Goal: Task Accomplishment & Management: Use online tool/utility

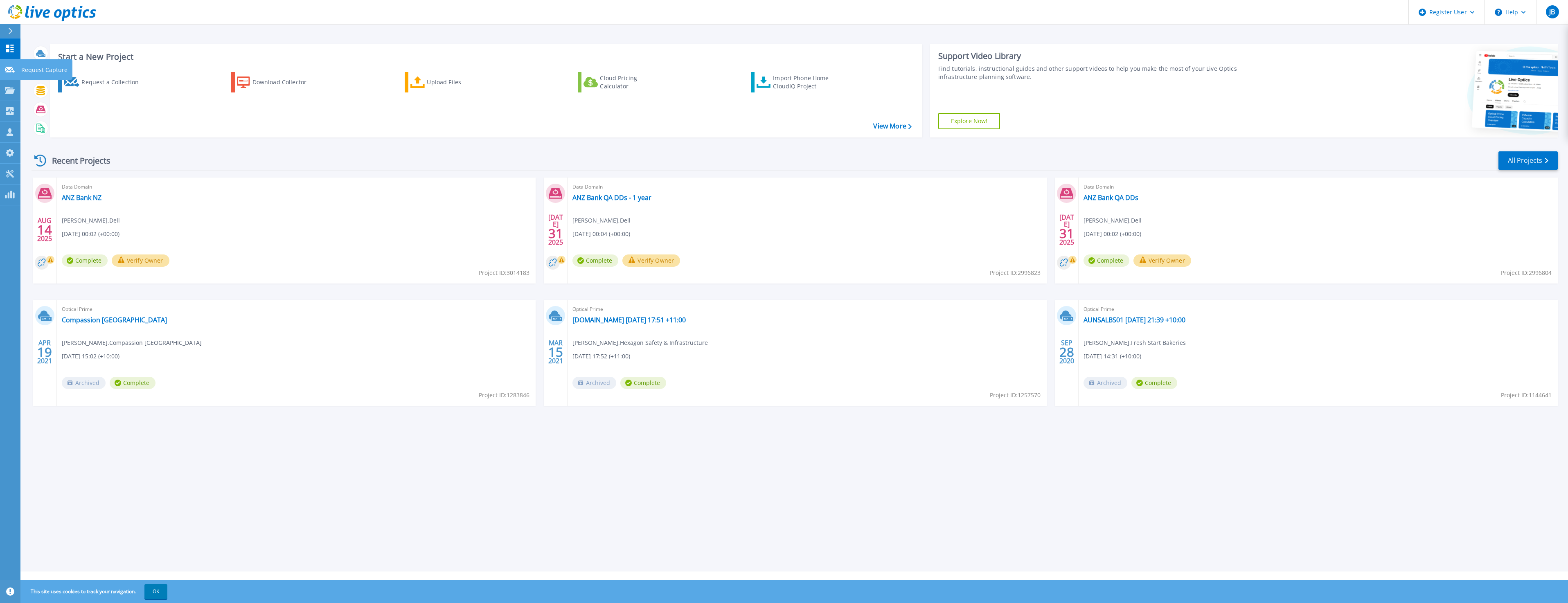
click at [10, 69] on icon at bounding box center [10, 70] width 10 height 6
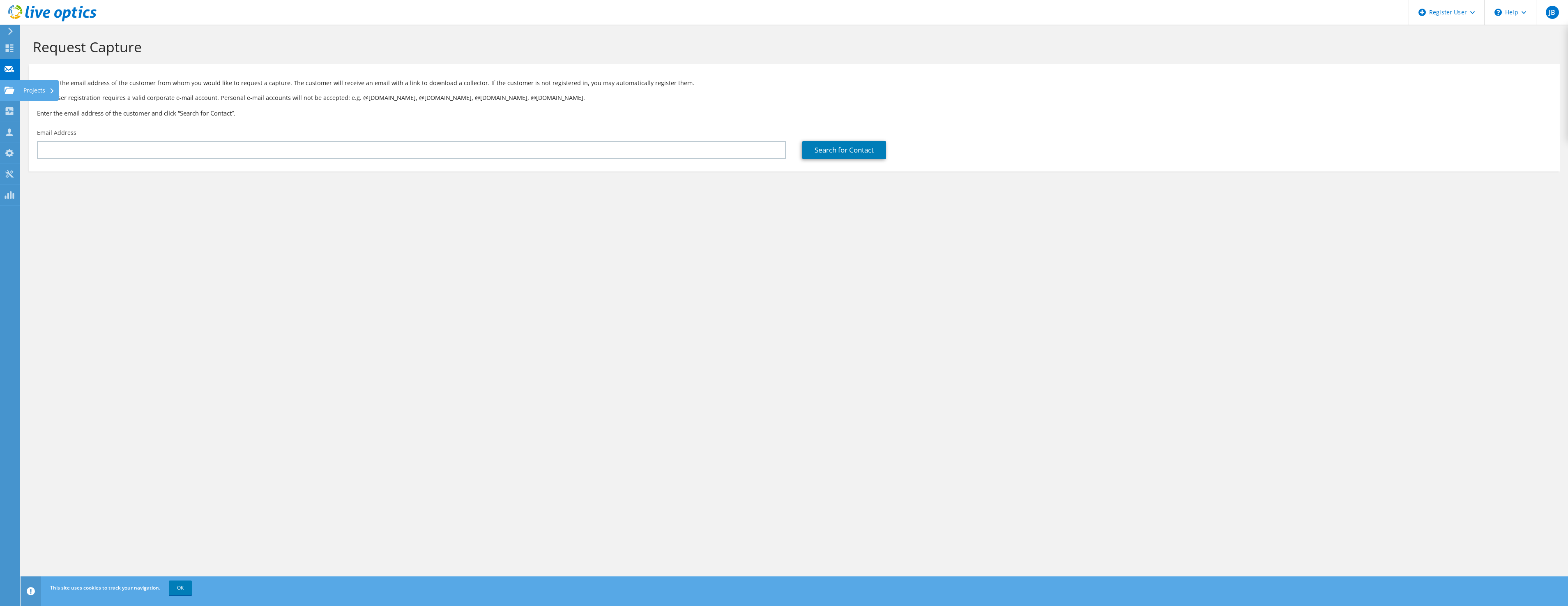
click at [31, 92] on div "Projects" at bounding box center [39, 91] width 40 height 21
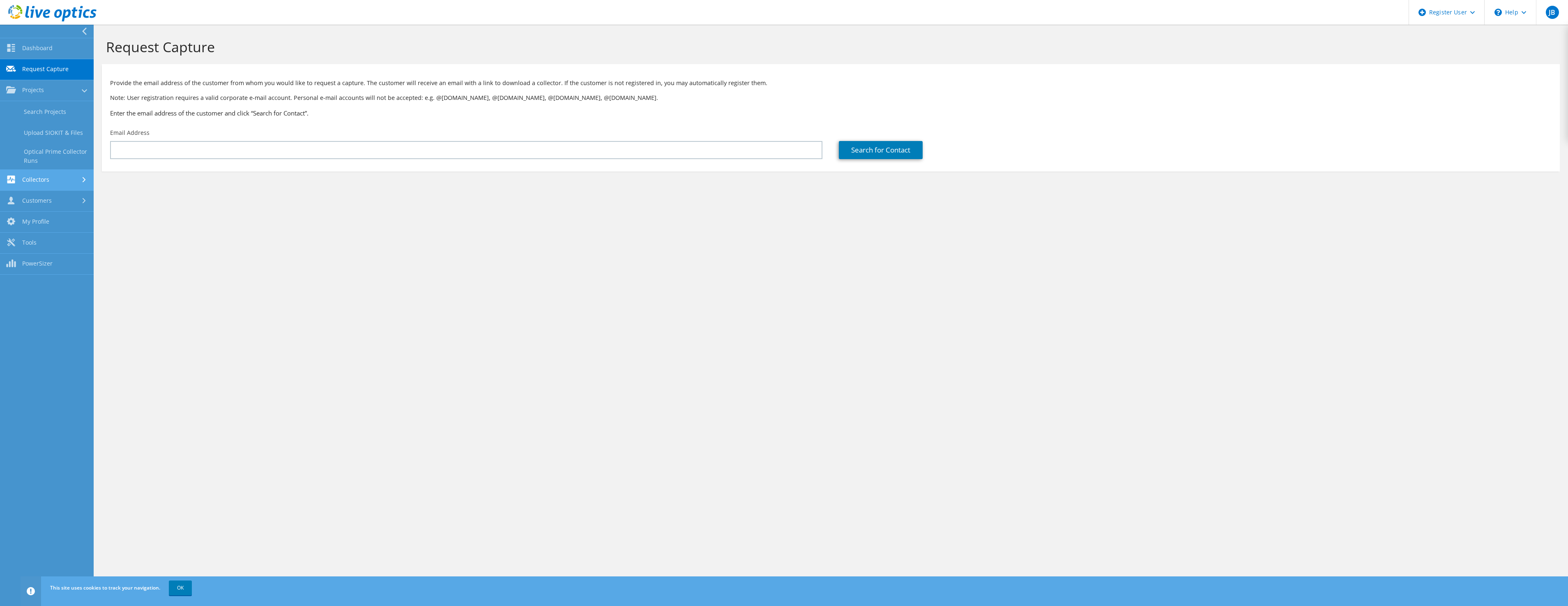
click at [70, 174] on link "Collectors" at bounding box center [46, 180] width 93 height 21
click at [70, 174] on link "Data Domain Local Summary" at bounding box center [46, 177] width 93 height 26
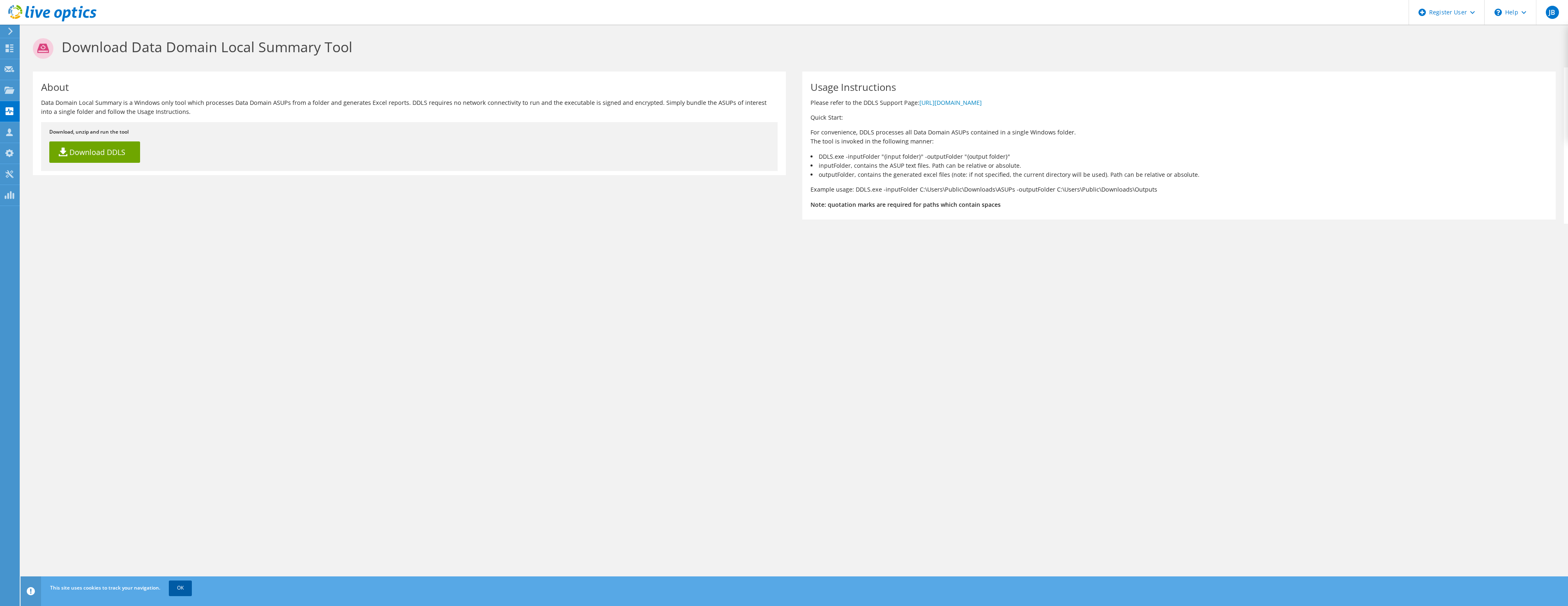
click at [182, 588] on link "OK" at bounding box center [180, 588] width 23 height 15
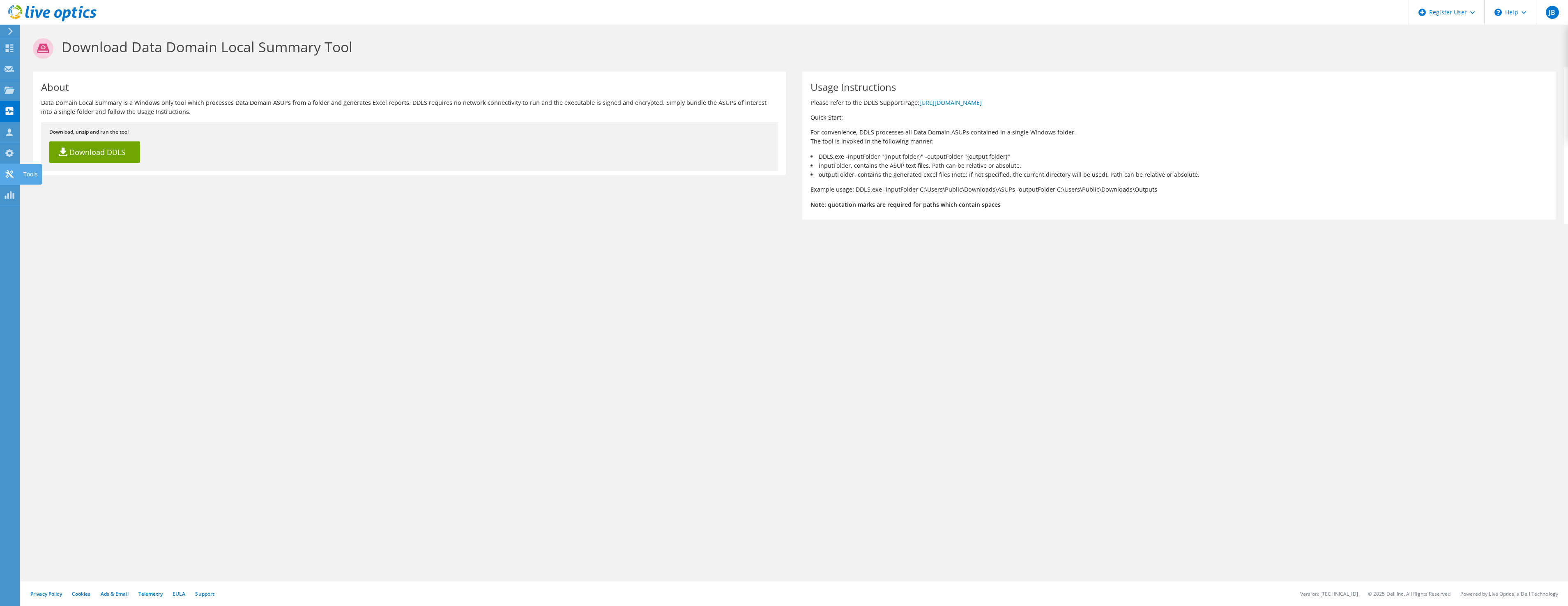
click at [11, 172] on icon at bounding box center [9, 174] width 10 height 8
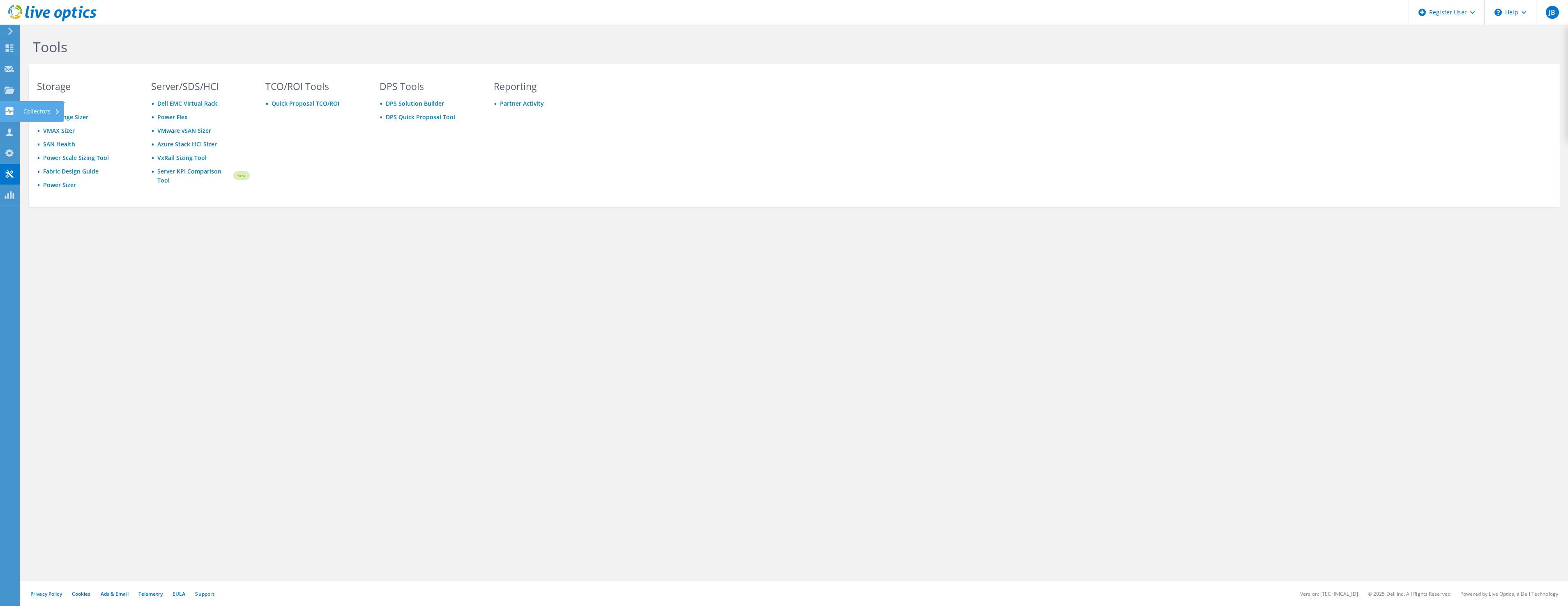
click at [34, 106] on div "Collectors" at bounding box center [42, 111] width 45 height 21
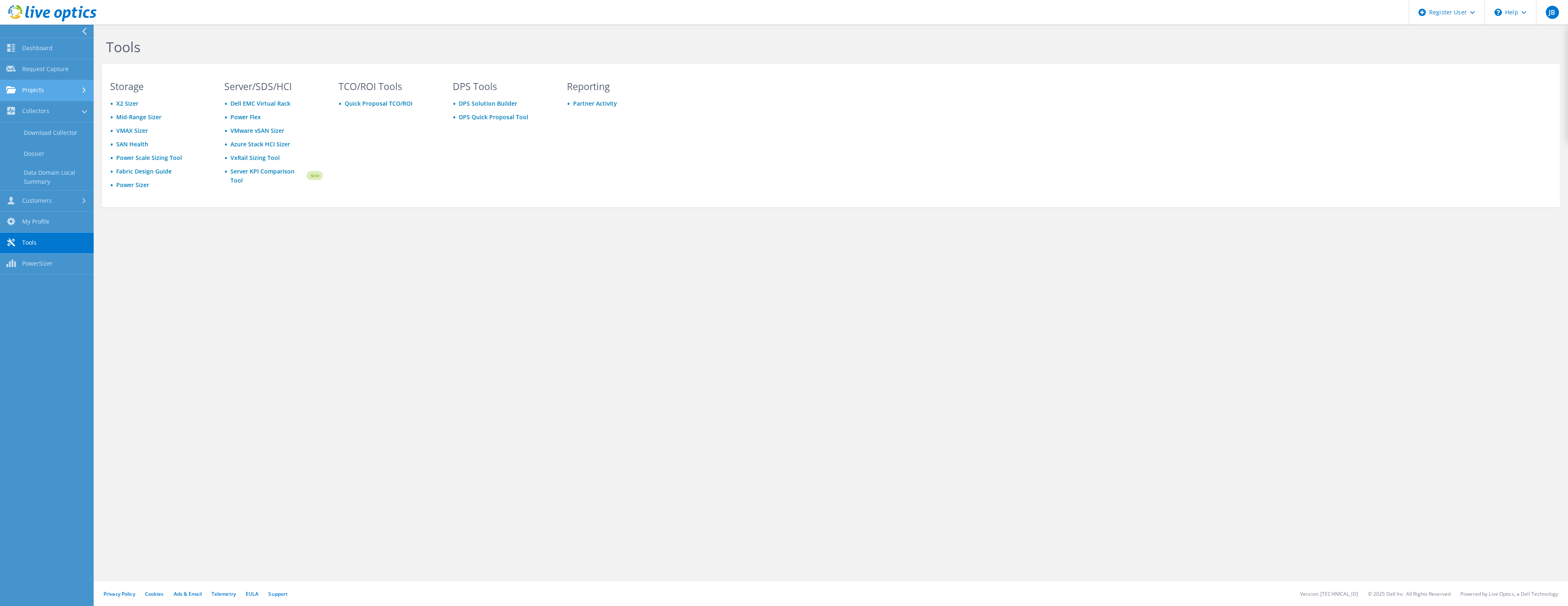
click at [64, 94] on link "Projects" at bounding box center [46, 91] width 93 height 21
click at [65, 73] on link "Request Capture" at bounding box center [46, 70] width 93 height 21
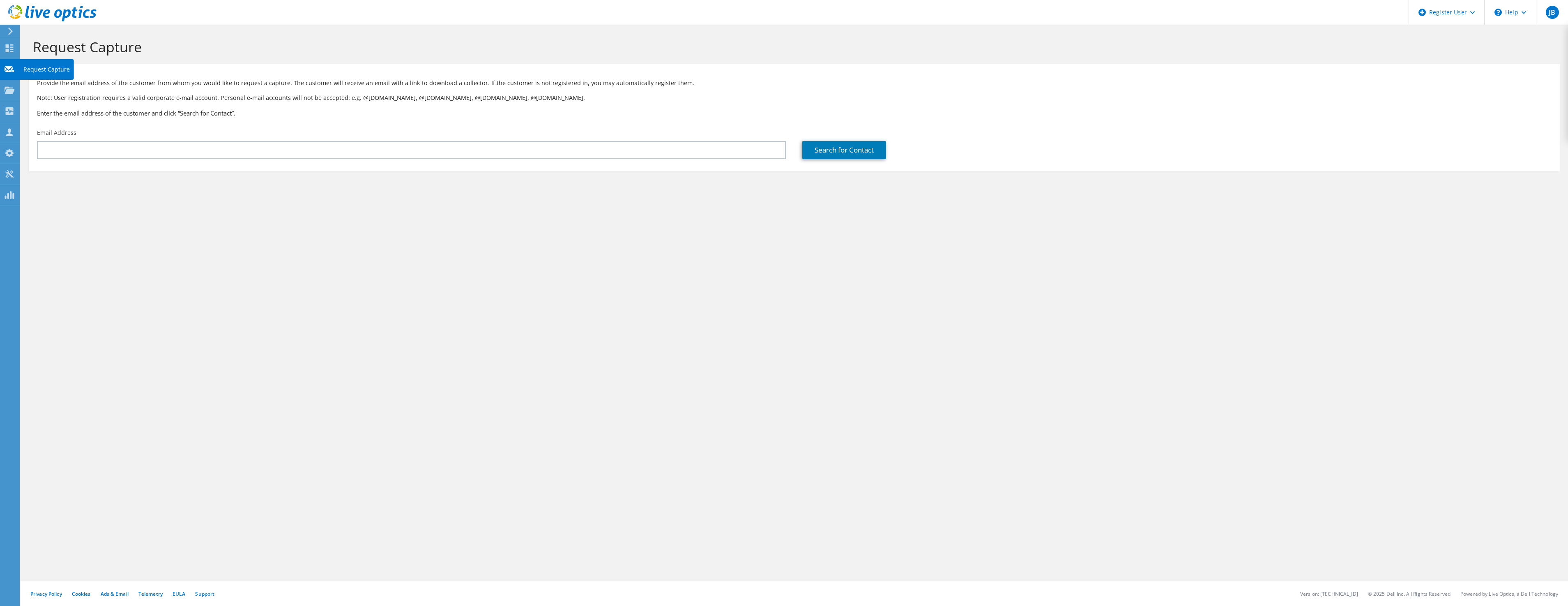
click at [12, 70] on use at bounding box center [9, 69] width 10 height 6
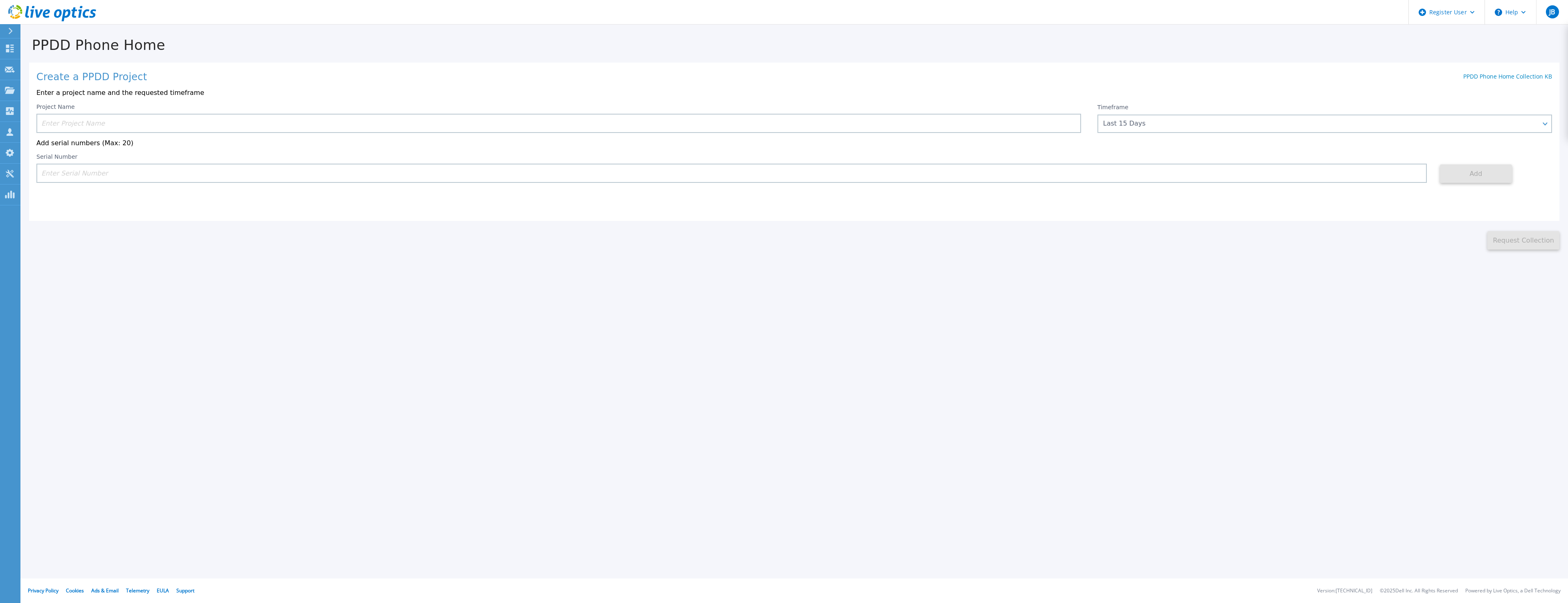
click at [404, 125] on input at bounding box center [559, 124] width 1045 height 19
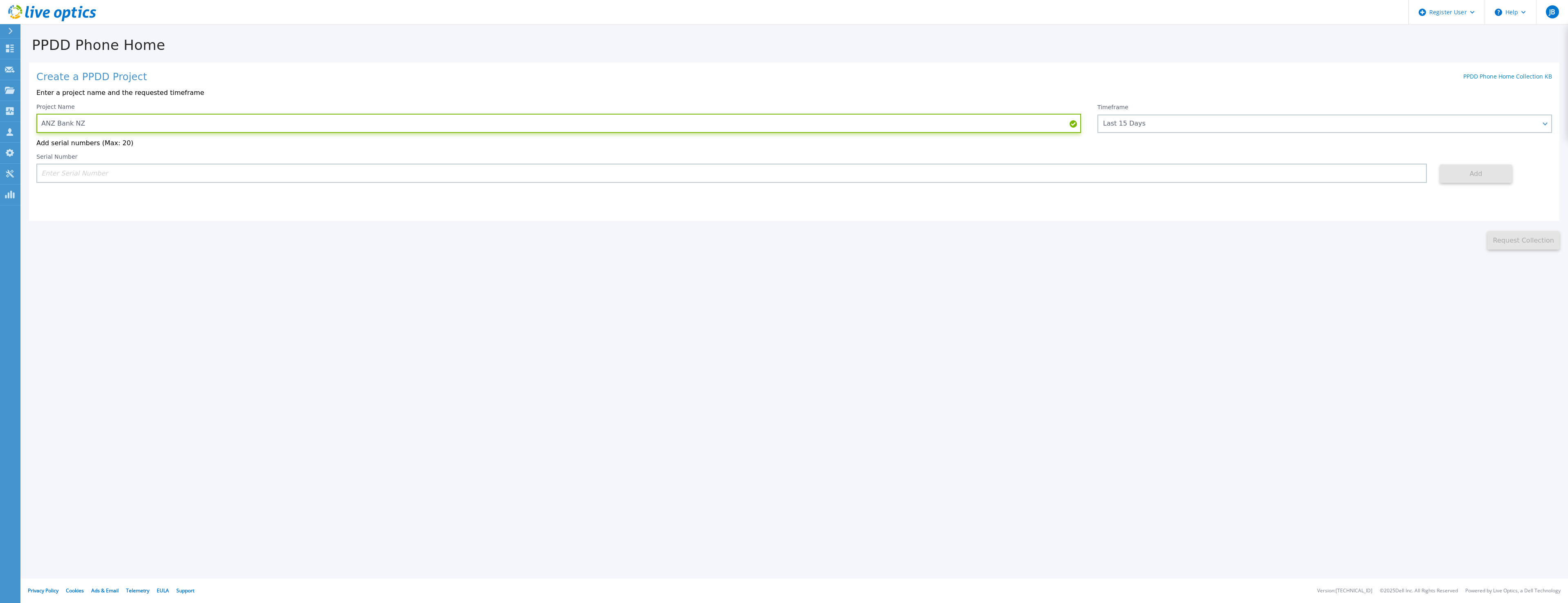
type input "ANZ Bank NZ"
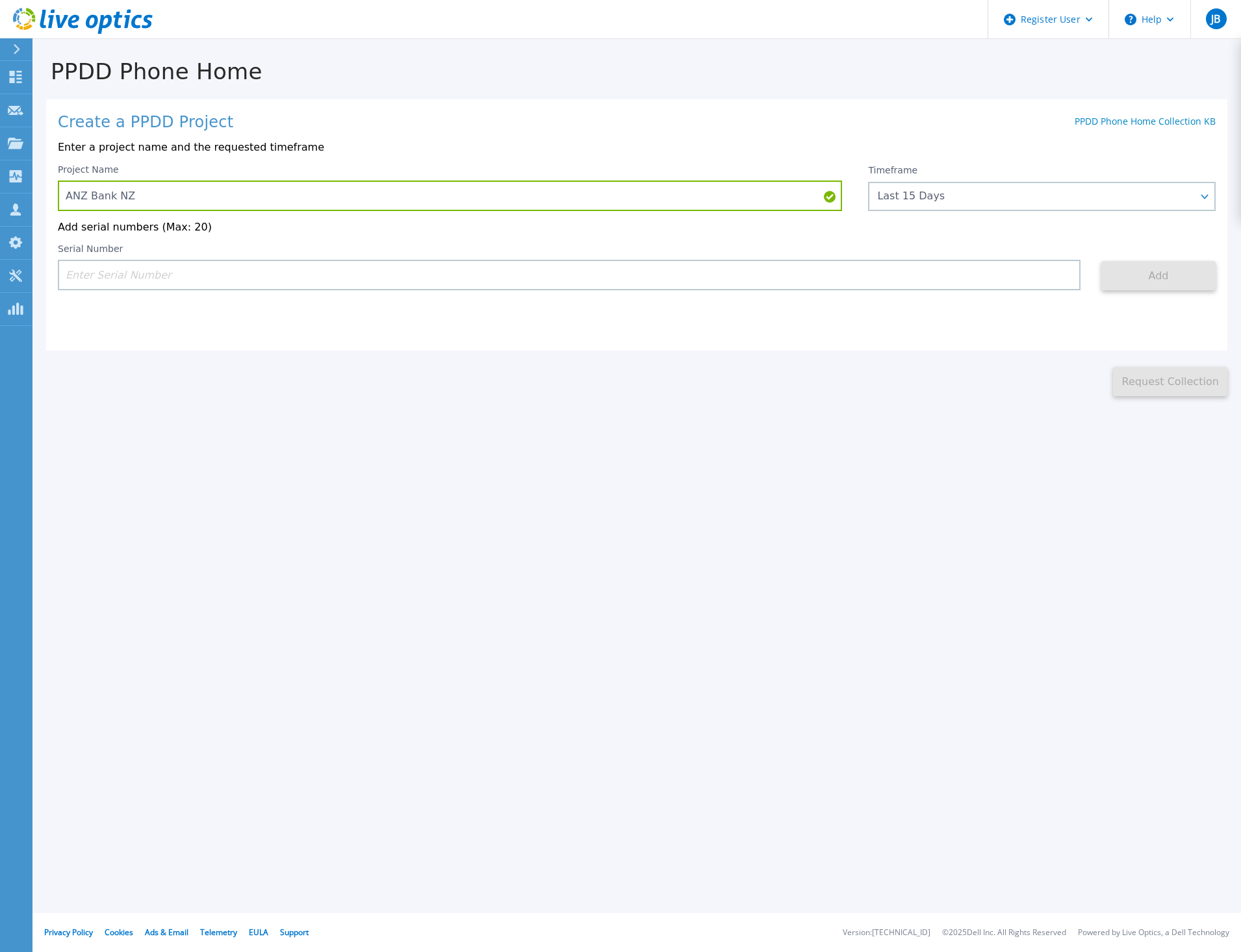
click at [213, 270] on input at bounding box center [569, 275] width 1023 height 31
paste input "CKM00203101745"
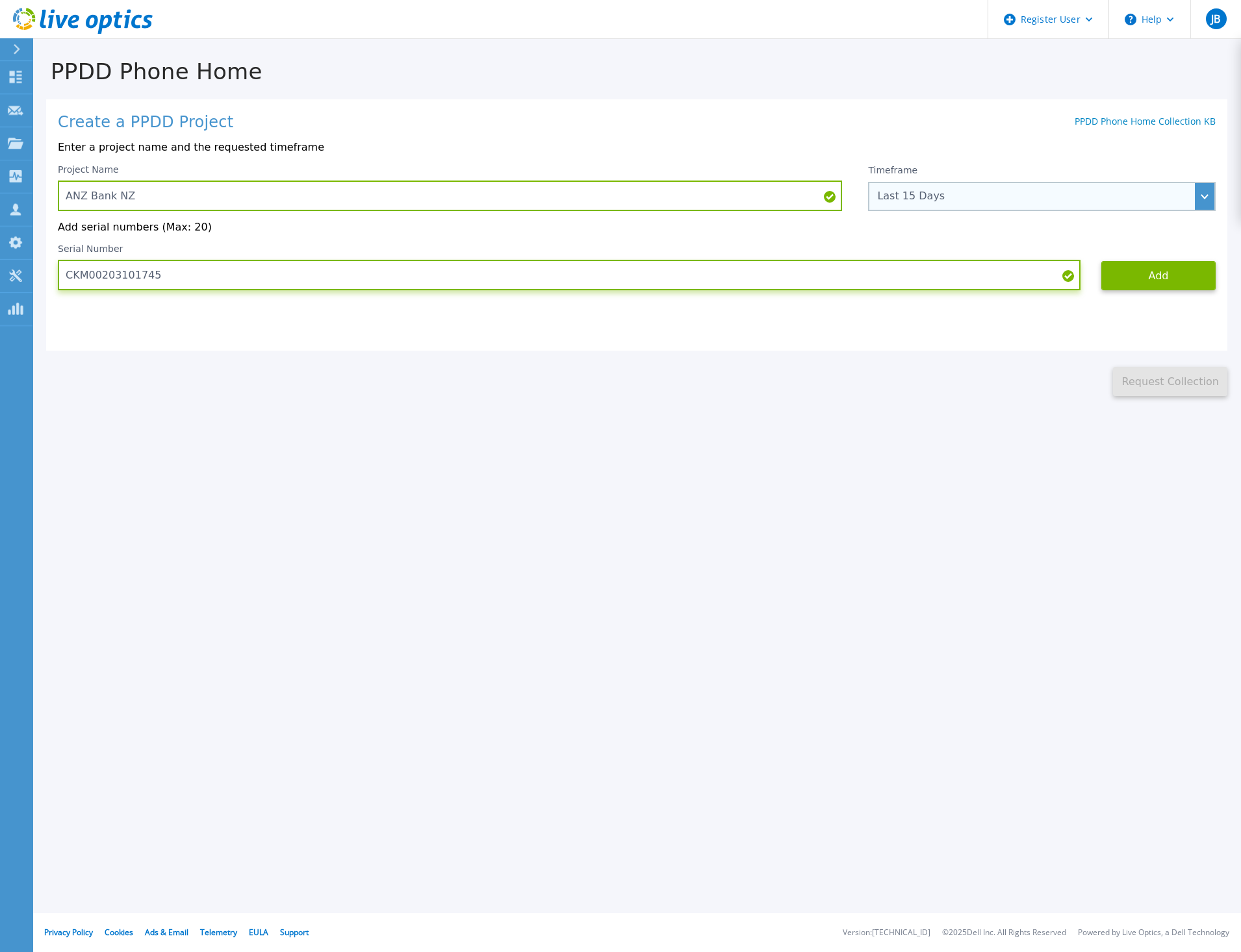
type input "CKM00203101745"
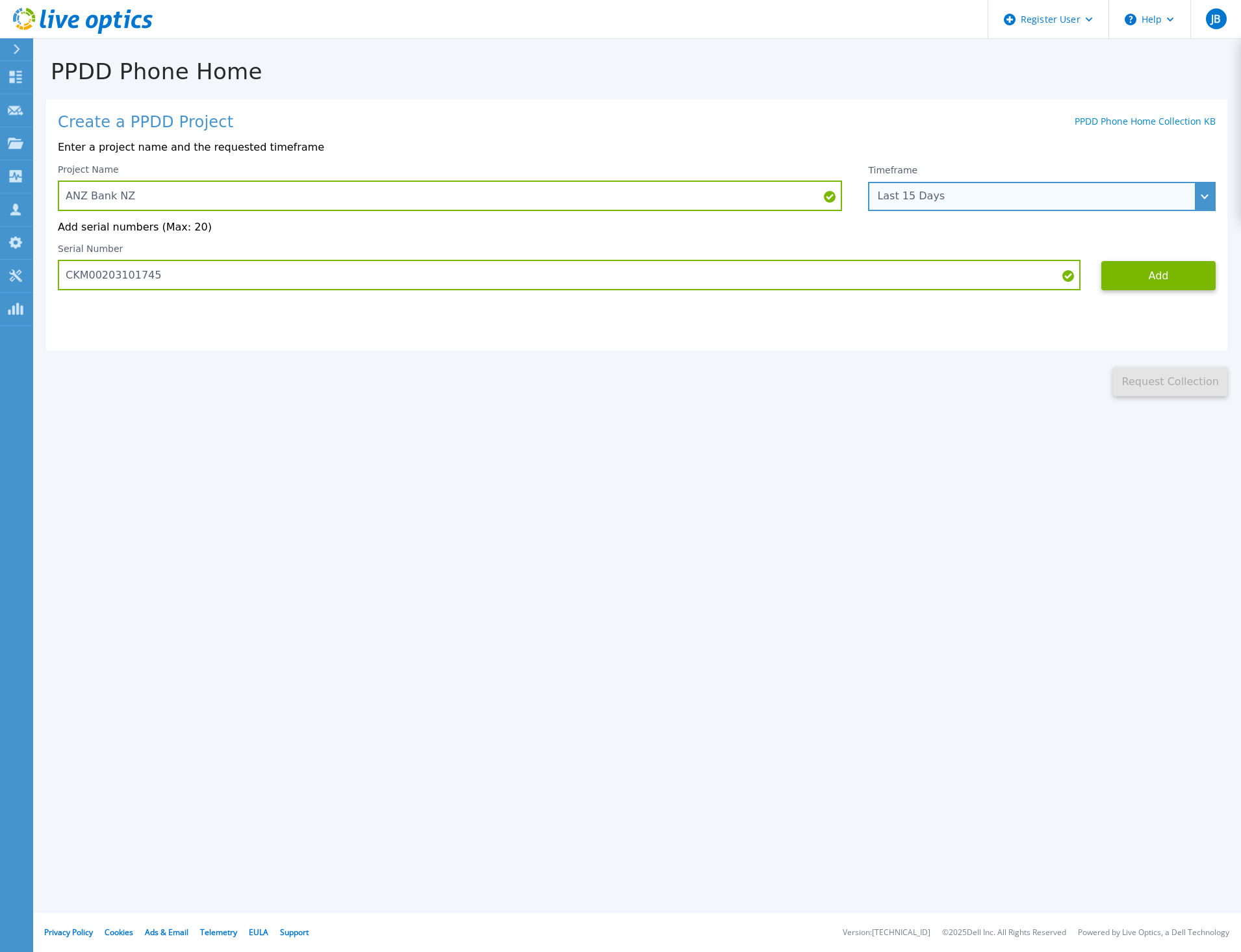
click at [917, 198] on div "Last 15 Days" at bounding box center [1035, 196] width 315 height 12
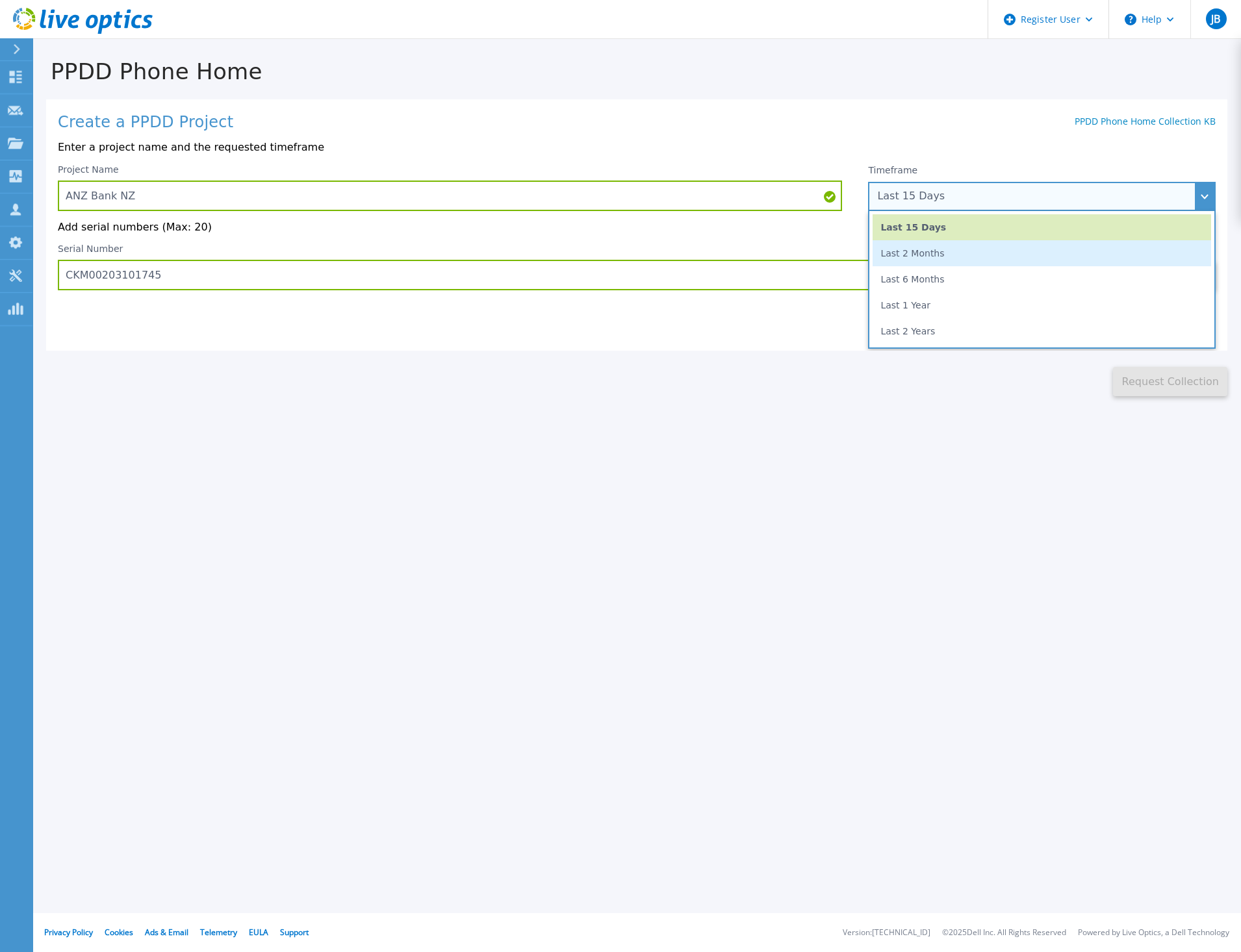
click at [938, 255] on li "Last 2 Months" at bounding box center [1042, 253] width 338 height 26
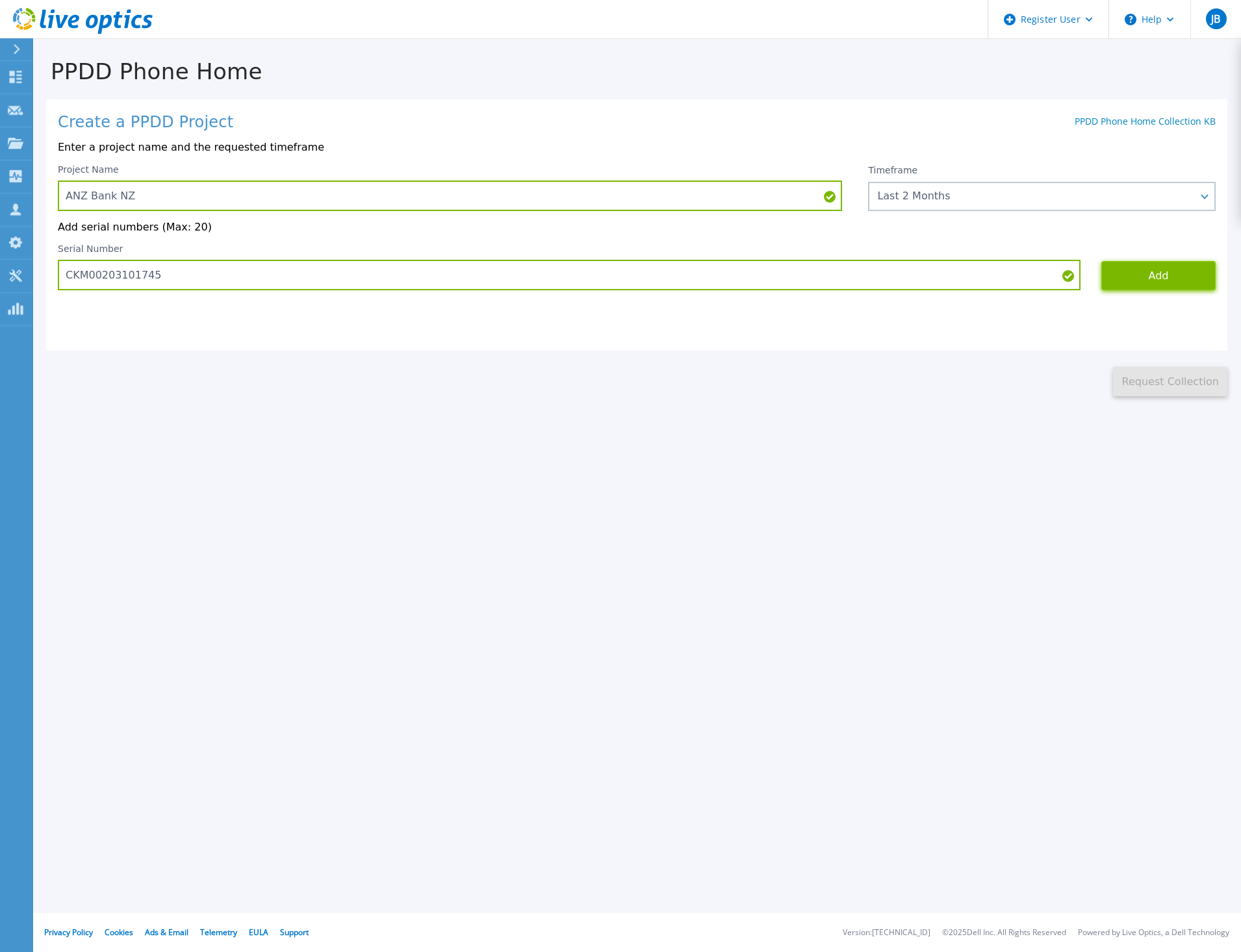
click at [1128, 274] on button "Add" at bounding box center [1158, 275] width 114 height 29
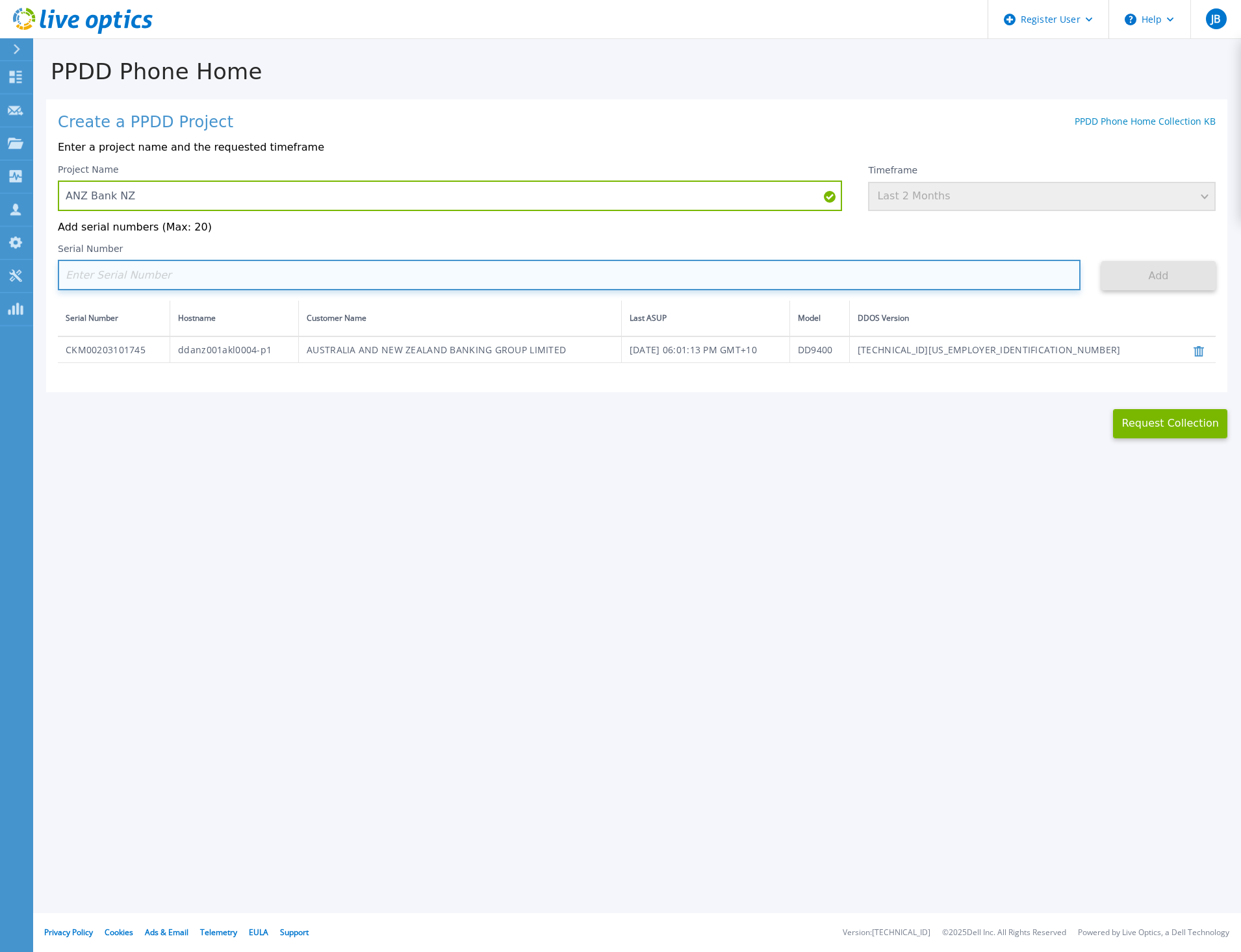
click at [187, 282] on input at bounding box center [569, 275] width 1023 height 31
paste input "CKM00203101744"
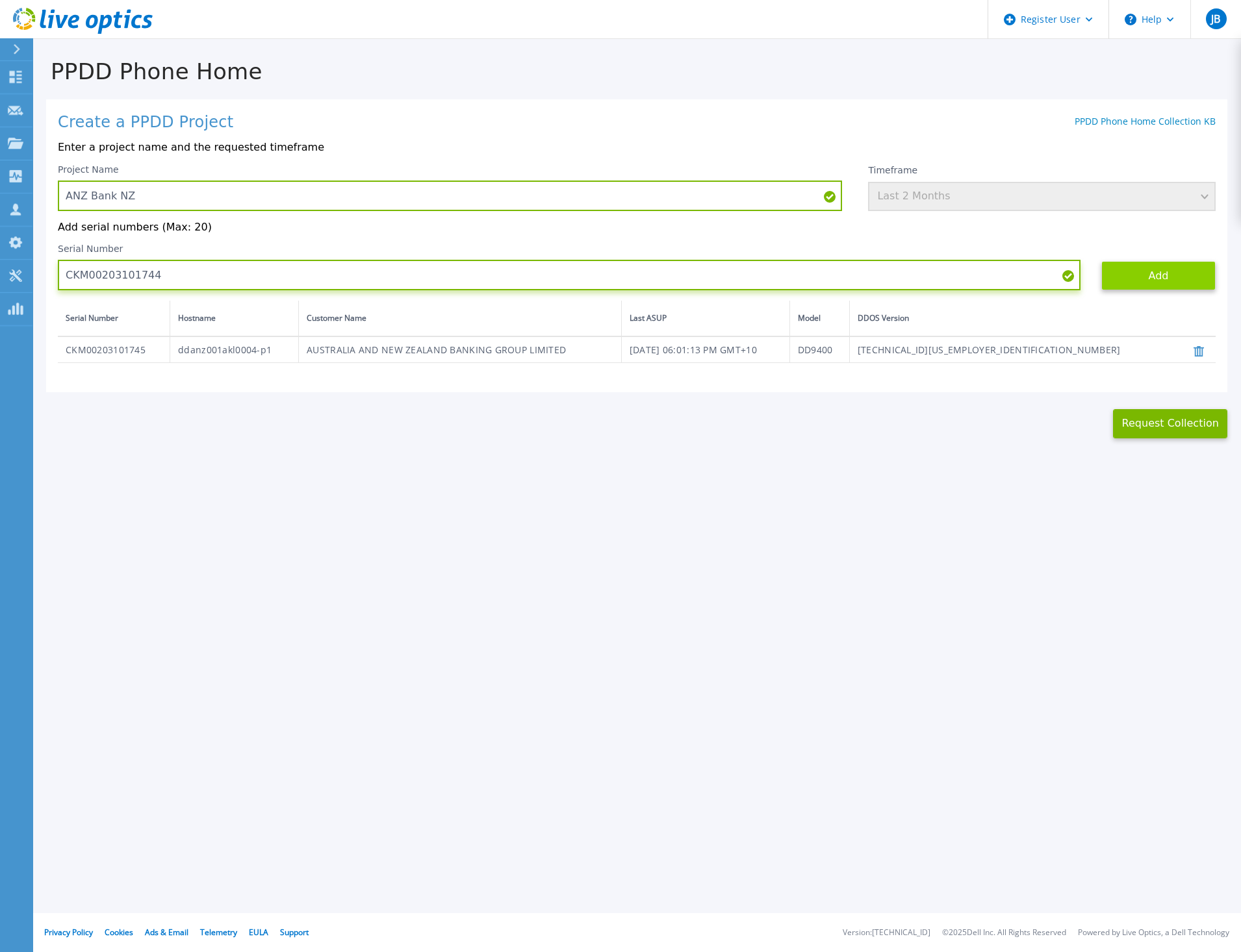
type input "CKM00203101744"
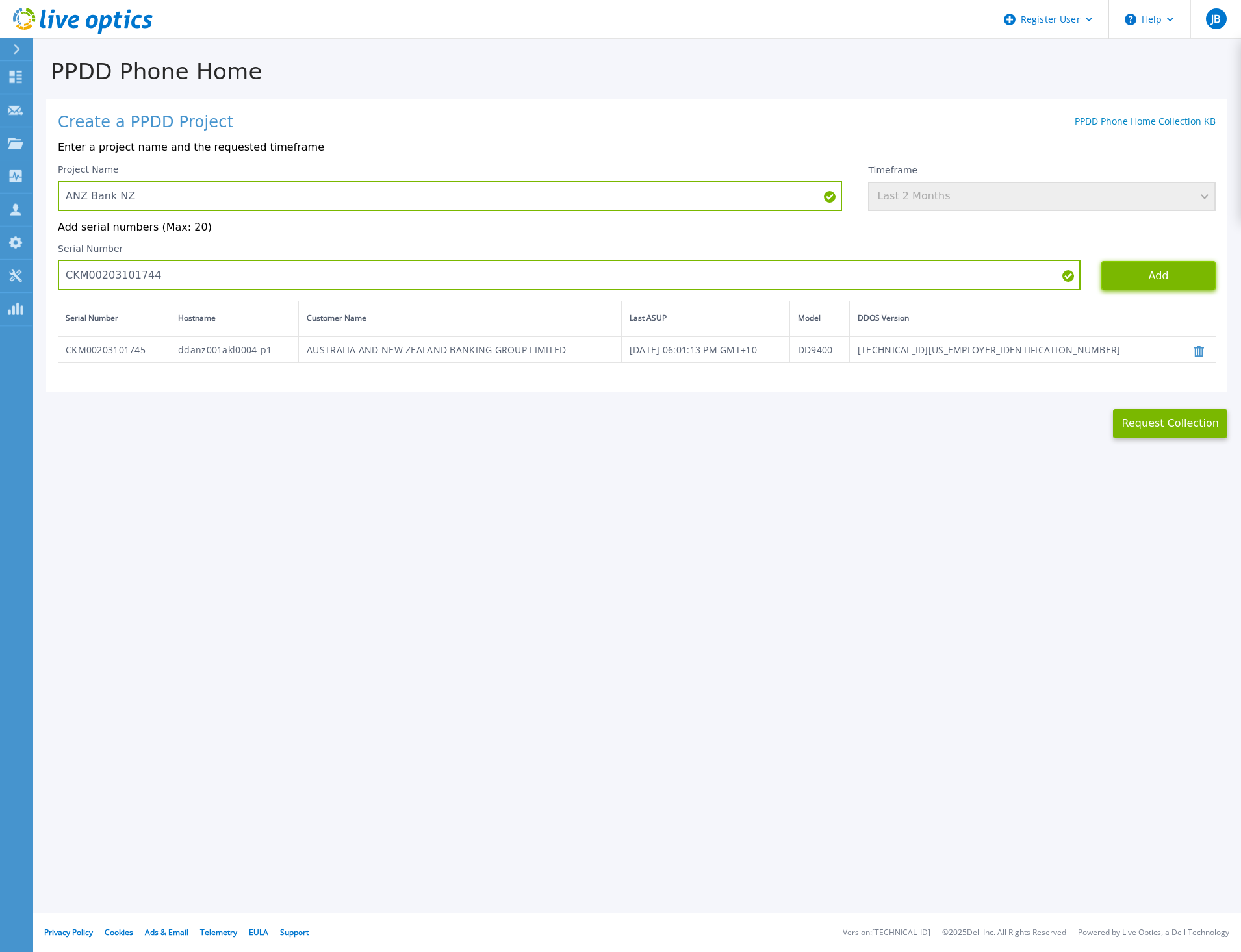
click at [1147, 280] on button "Add" at bounding box center [1158, 275] width 114 height 29
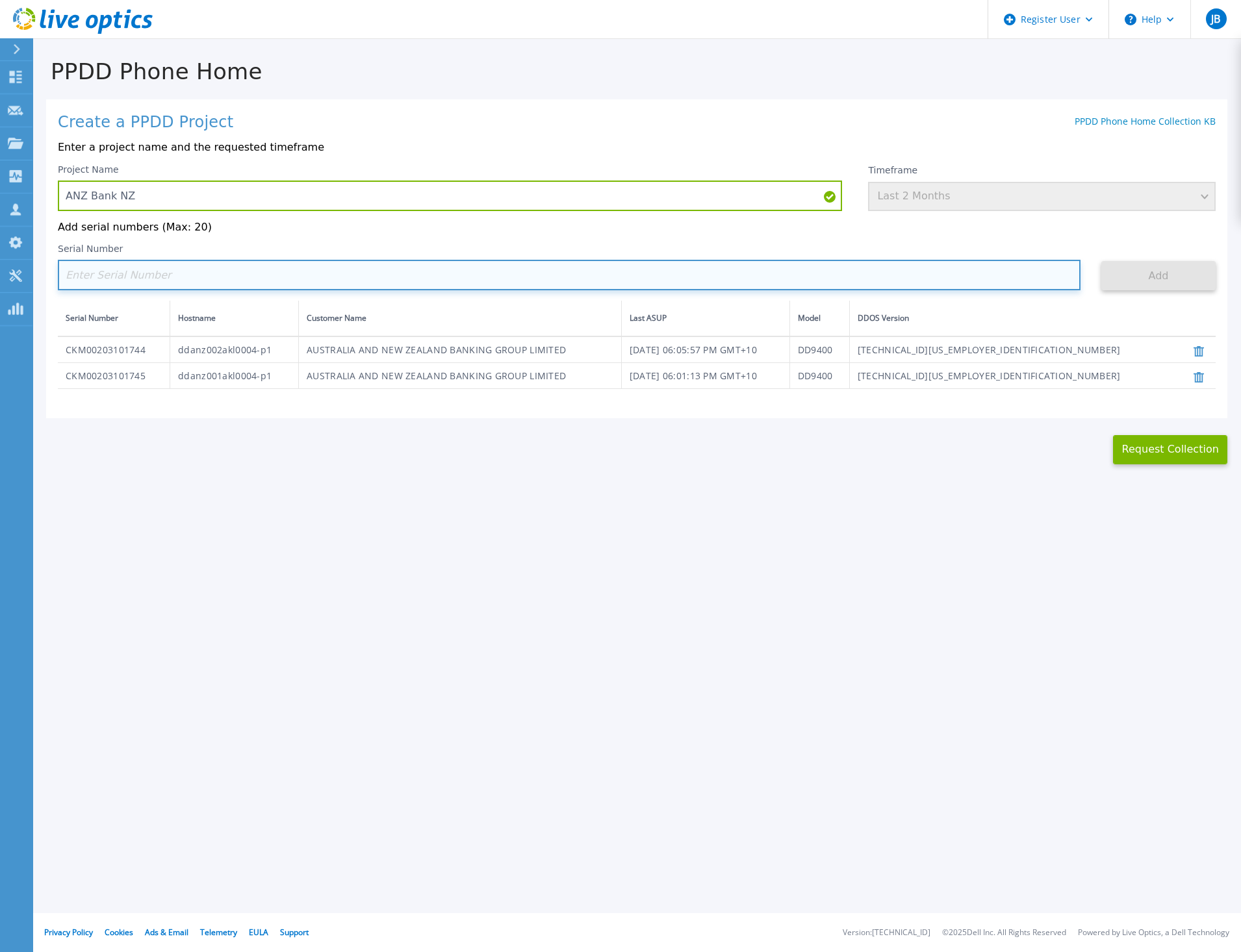
click at [266, 277] on input at bounding box center [569, 275] width 1023 height 31
paste input "DE414233519311"
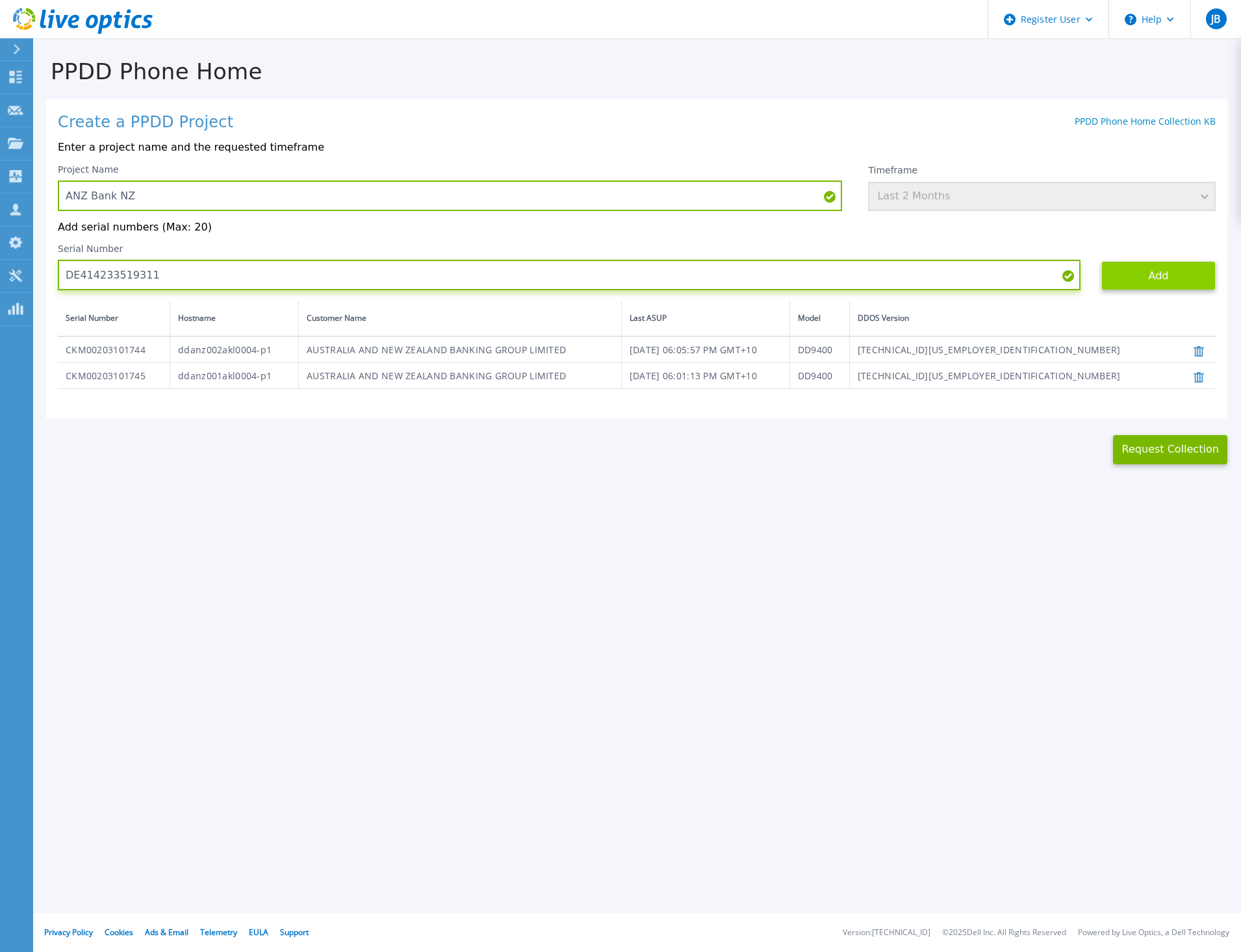
type input "DE414233519311"
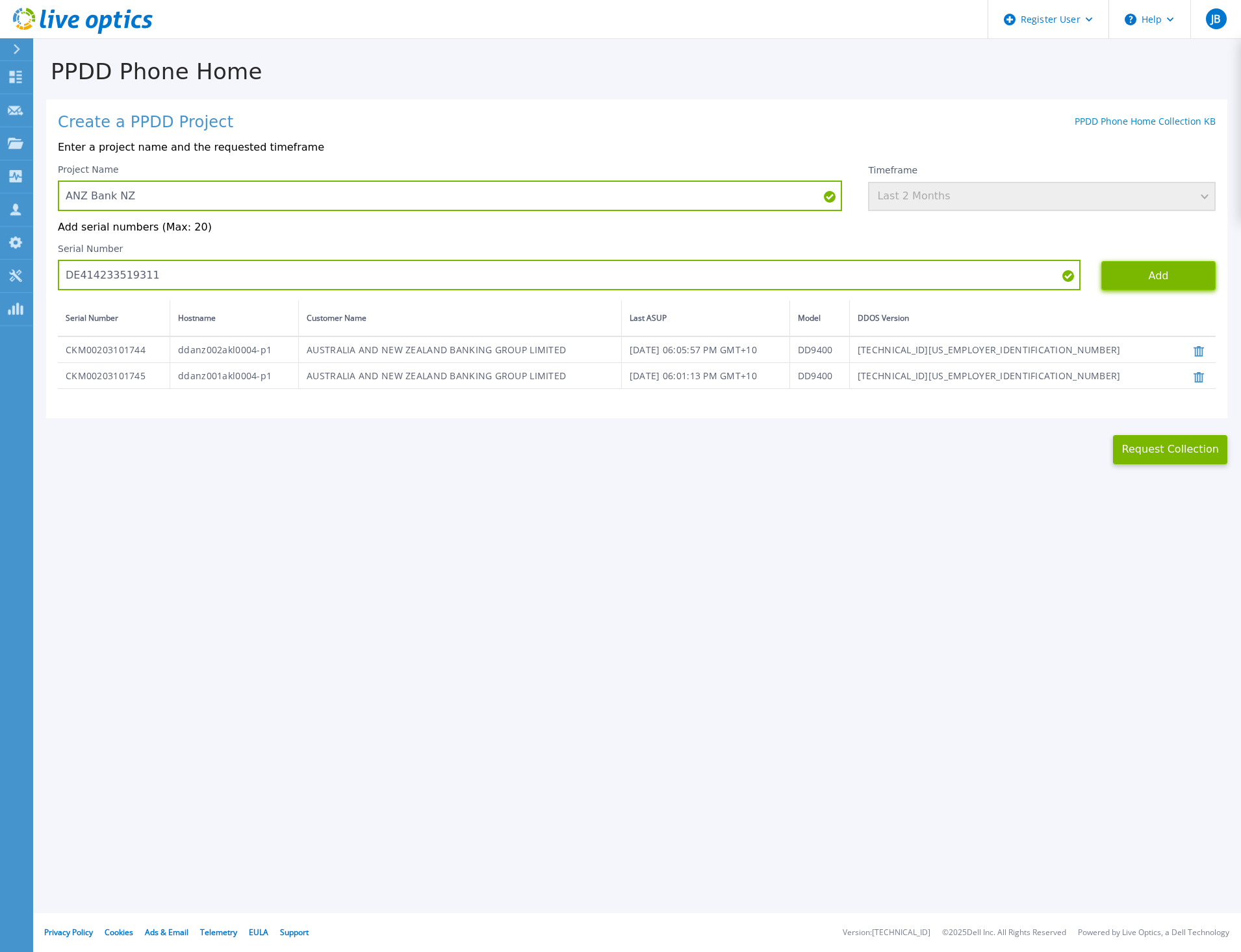
click at [1168, 277] on button "Add" at bounding box center [1158, 275] width 114 height 29
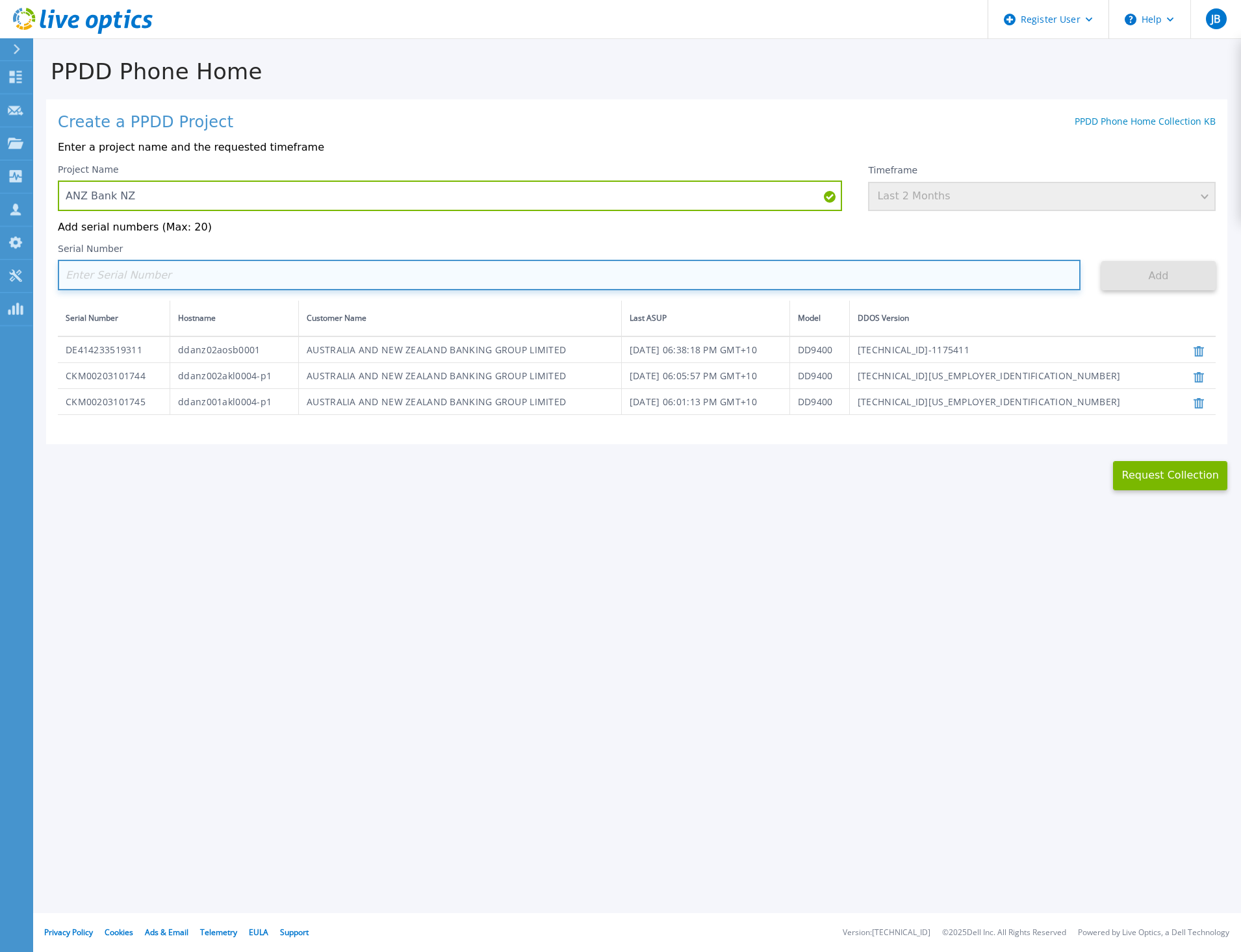
click at [307, 270] on input at bounding box center [569, 275] width 1023 height 31
paste input "DE414233519312"
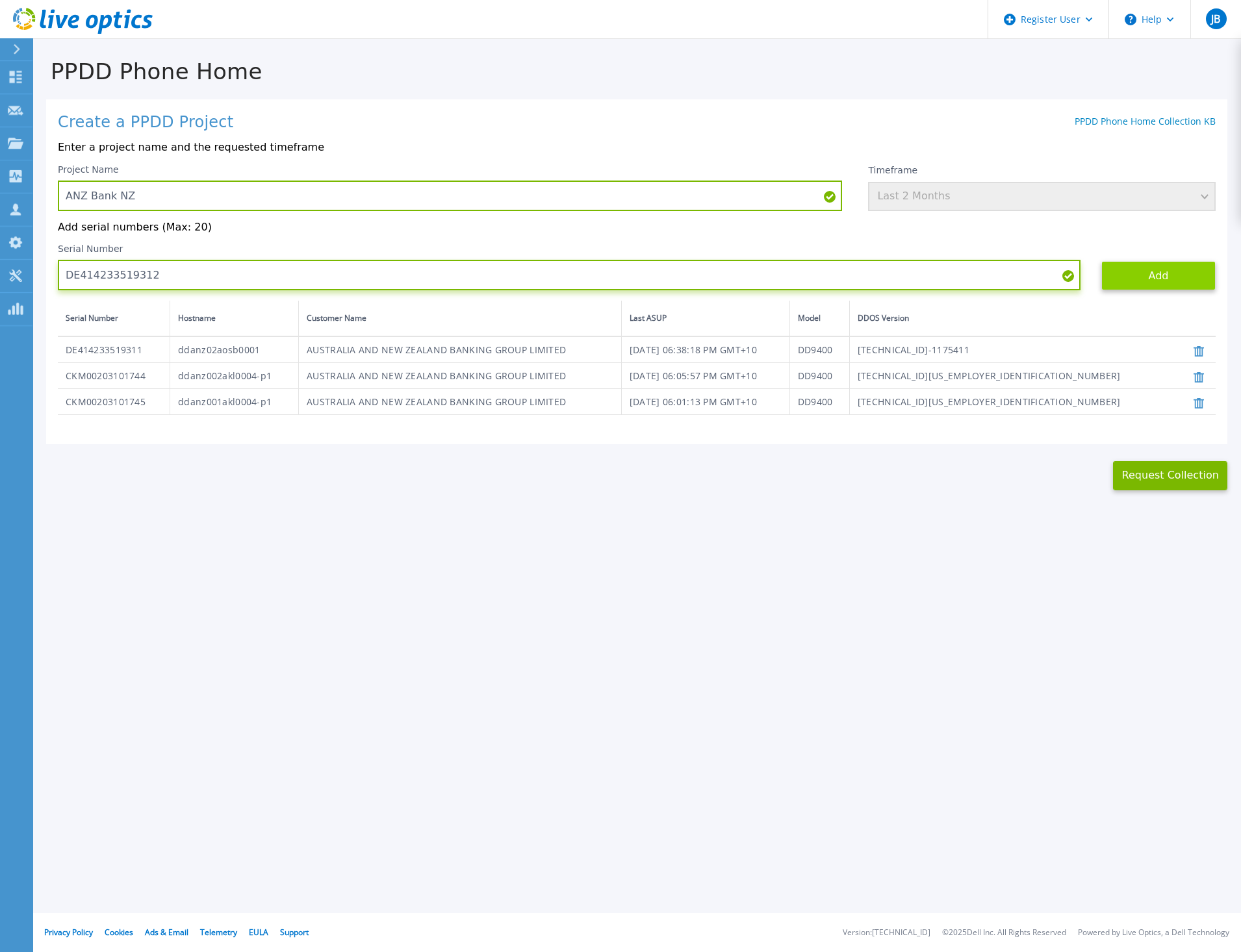
type input "DE414233519312"
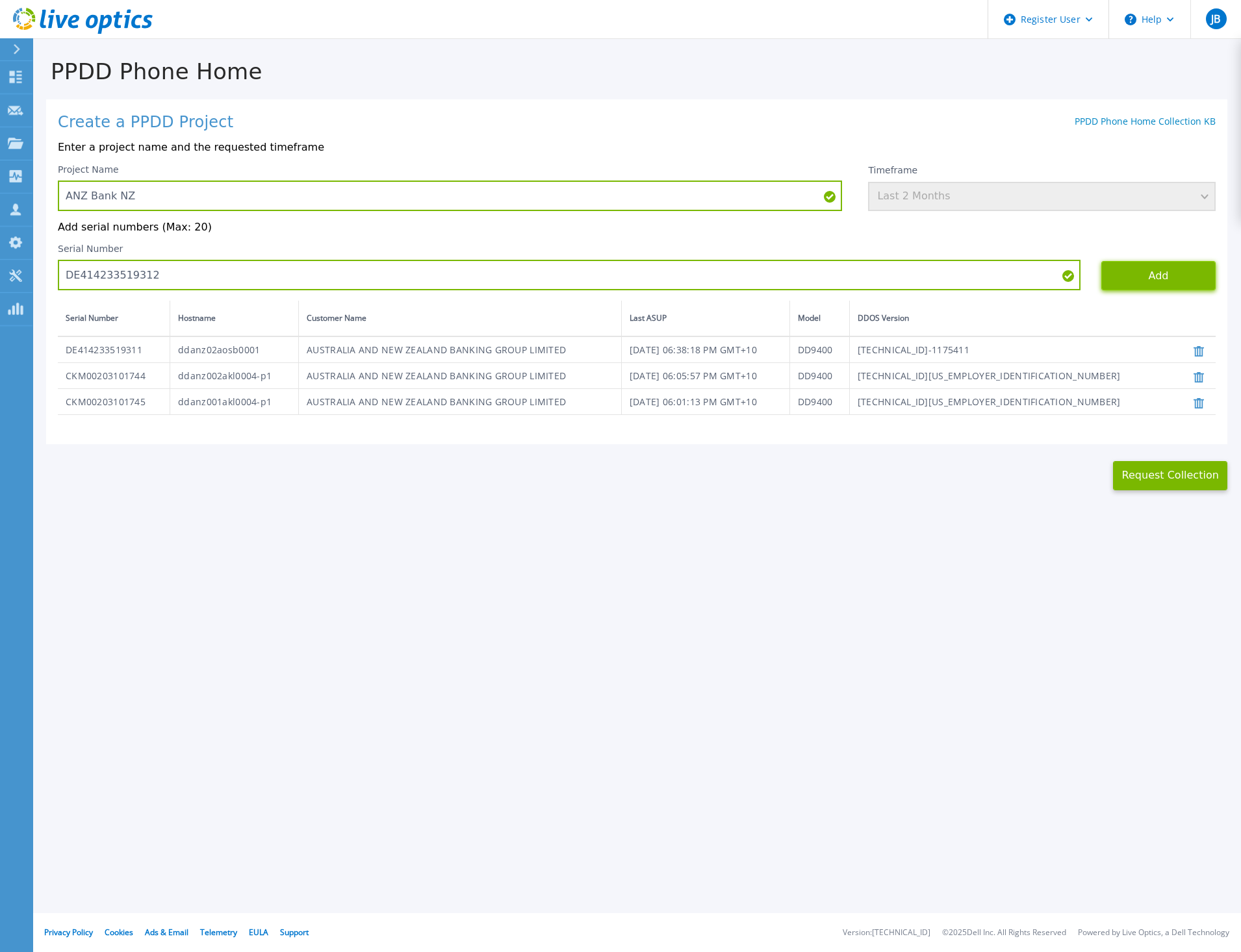
click at [1148, 283] on button "Add" at bounding box center [1158, 275] width 114 height 29
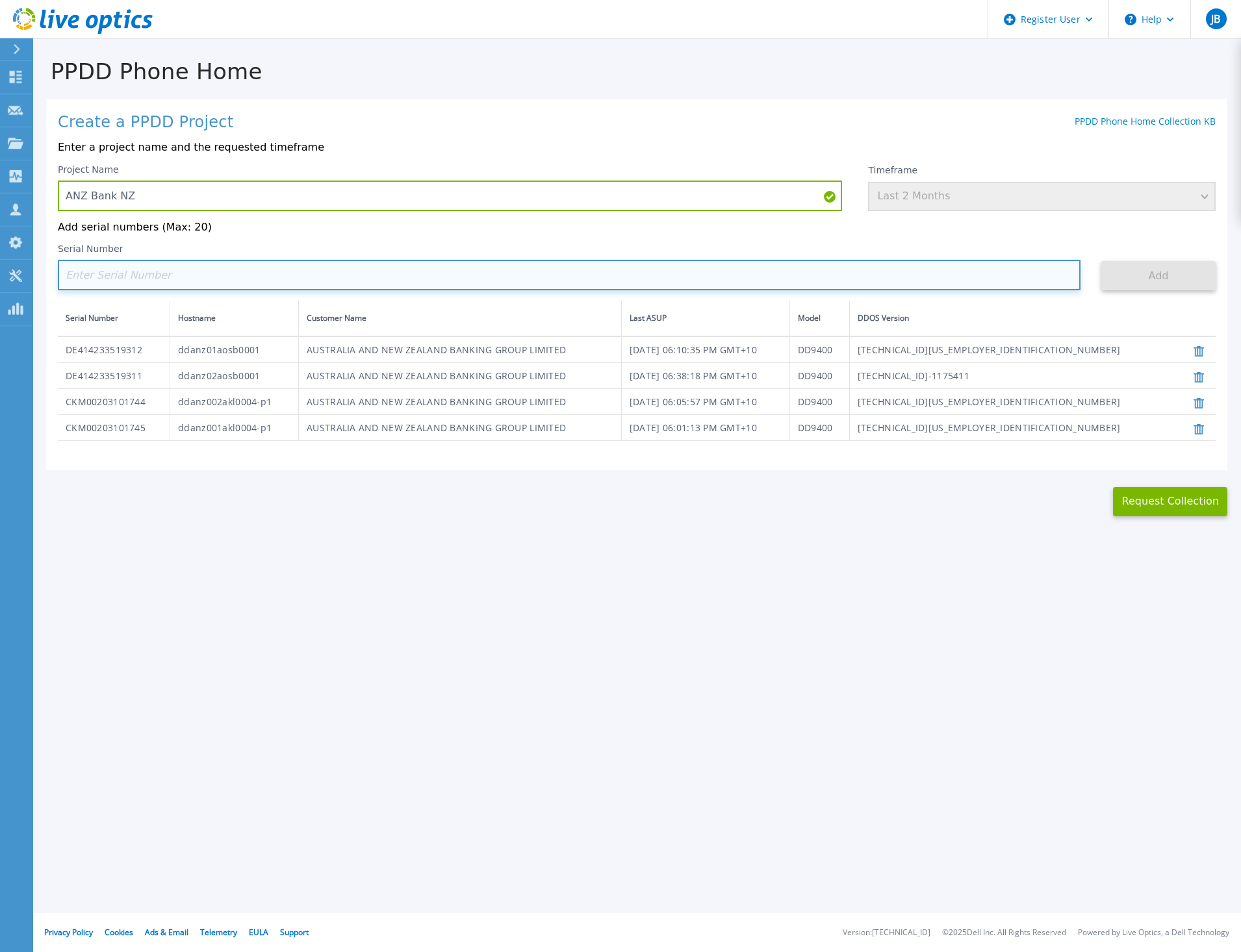
click at [237, 286] on input at bounding box center [569, 275] width 1023 height 31
paste input "DE404212184454"
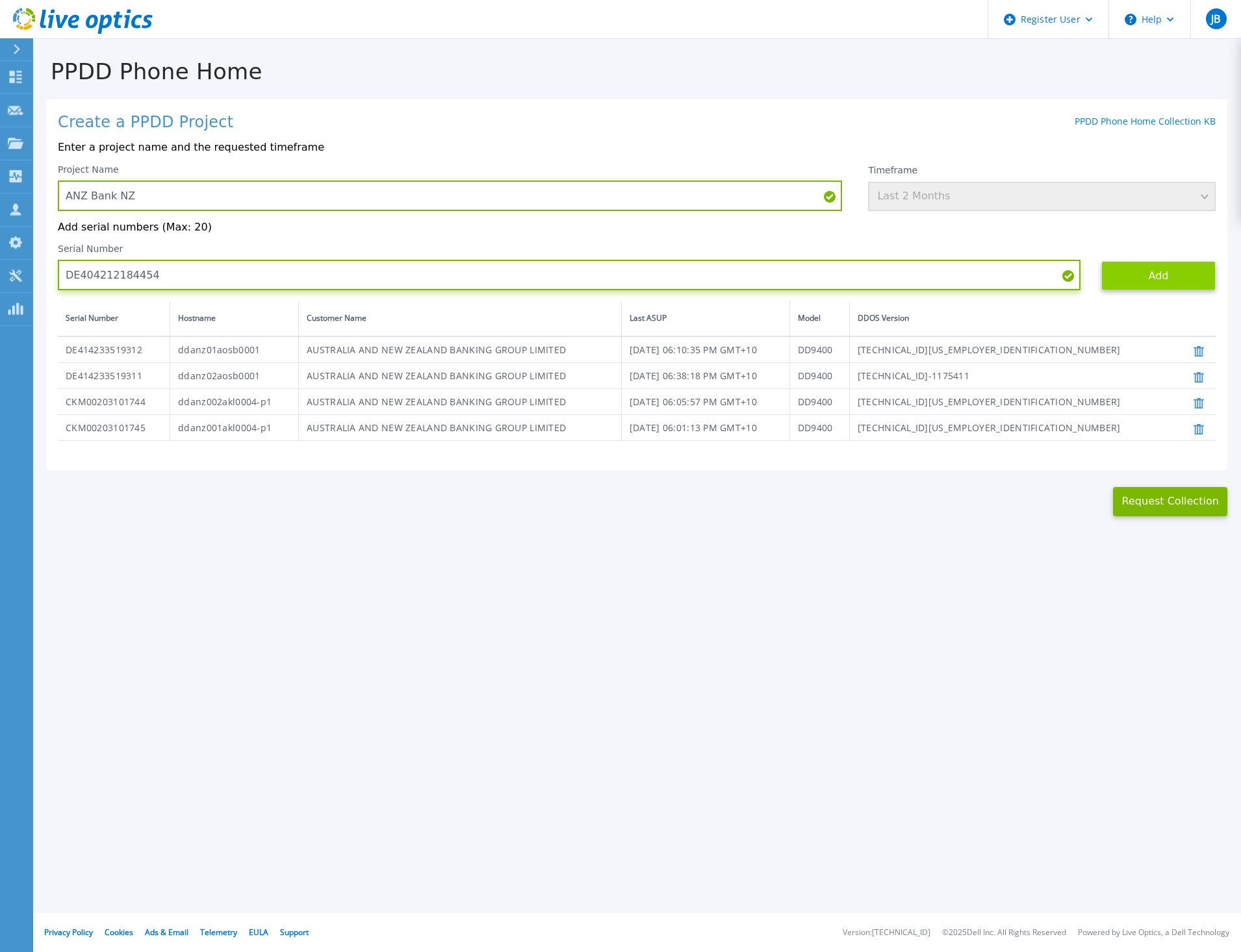
type input "DE404212184454"
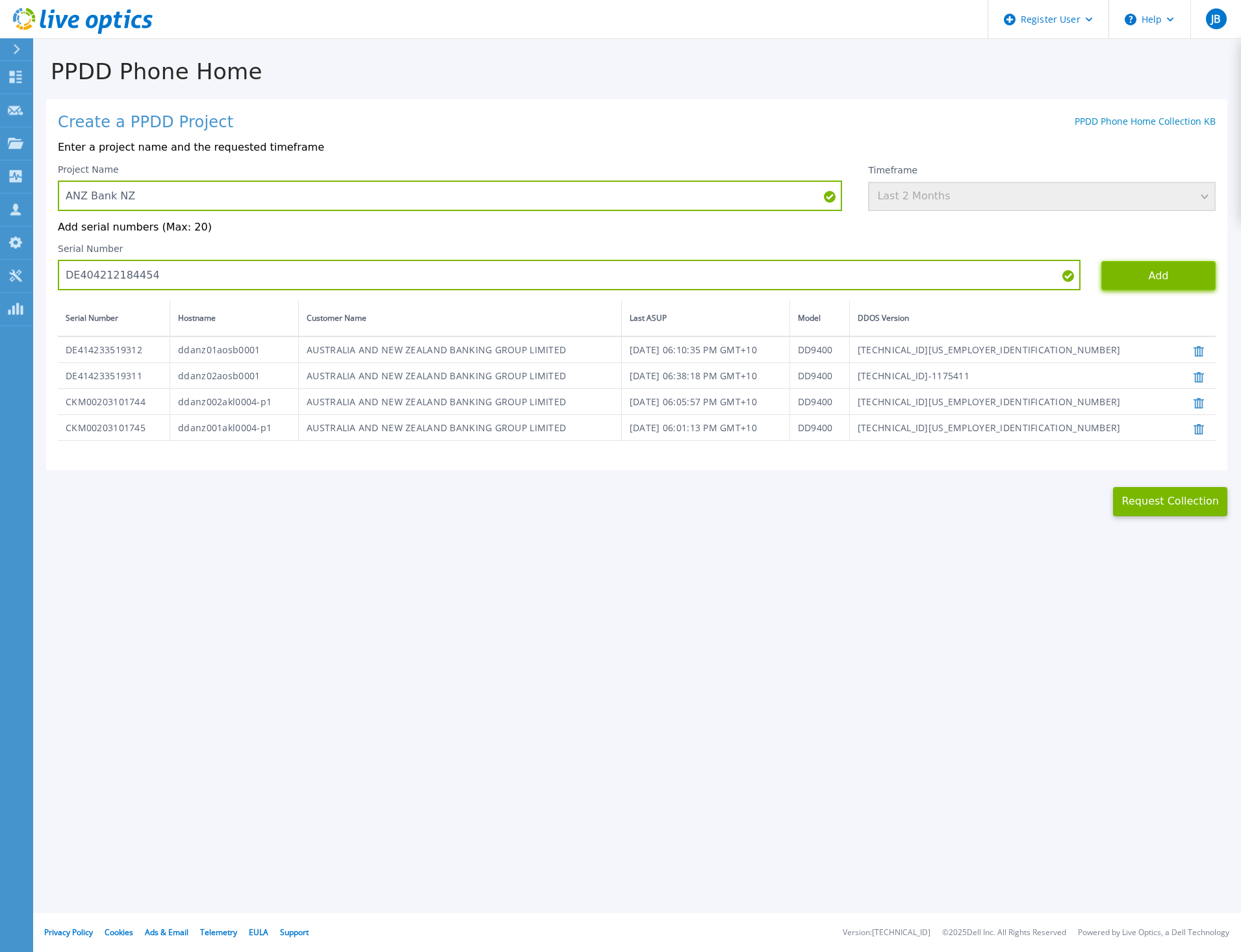
click at [1137, 276] on button "Add" at bounding box center [1158, 275] width 114 height 29
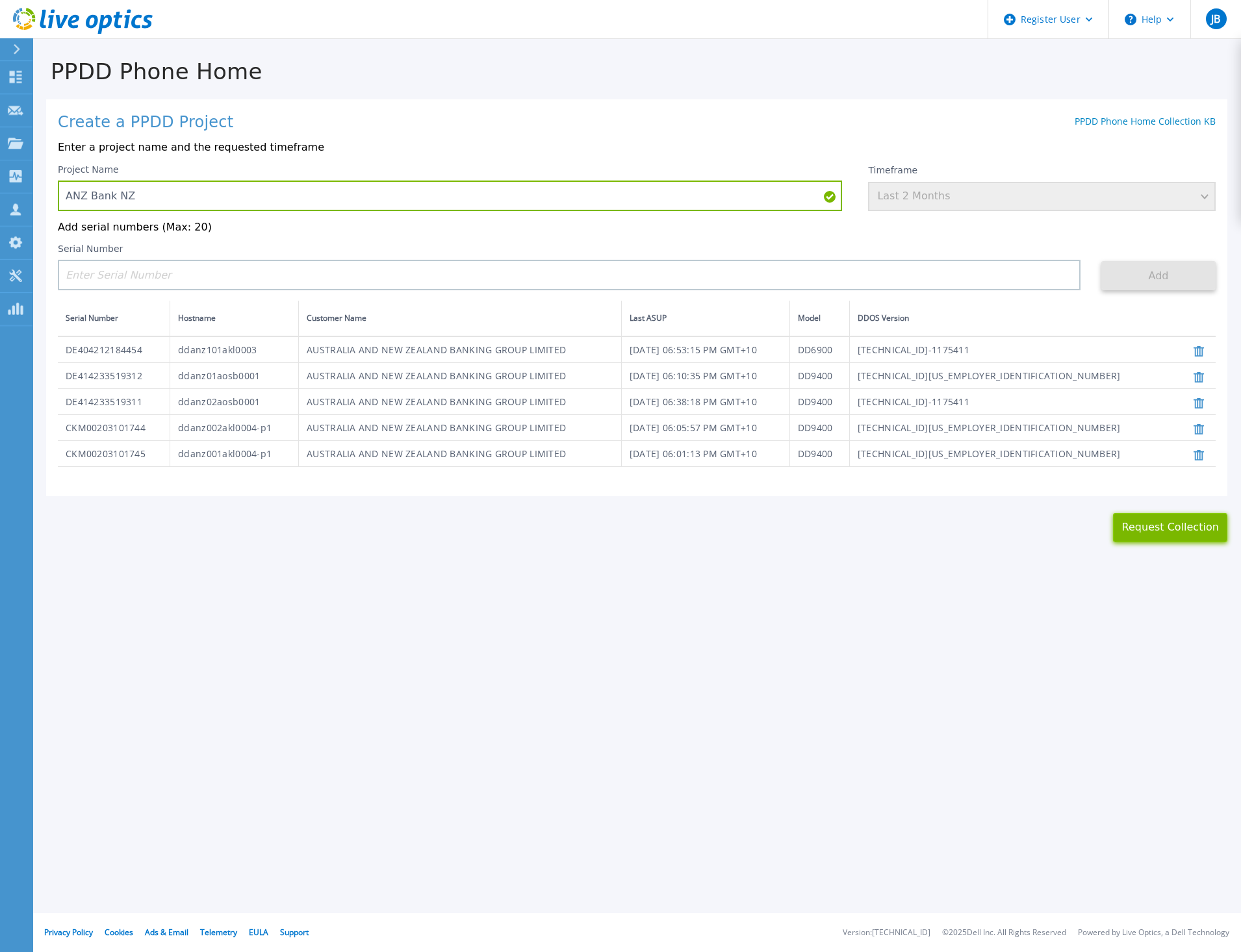
click at [1146, 536] on button "Request Collection" at bounding box center [1170, 528] width 114 height 29
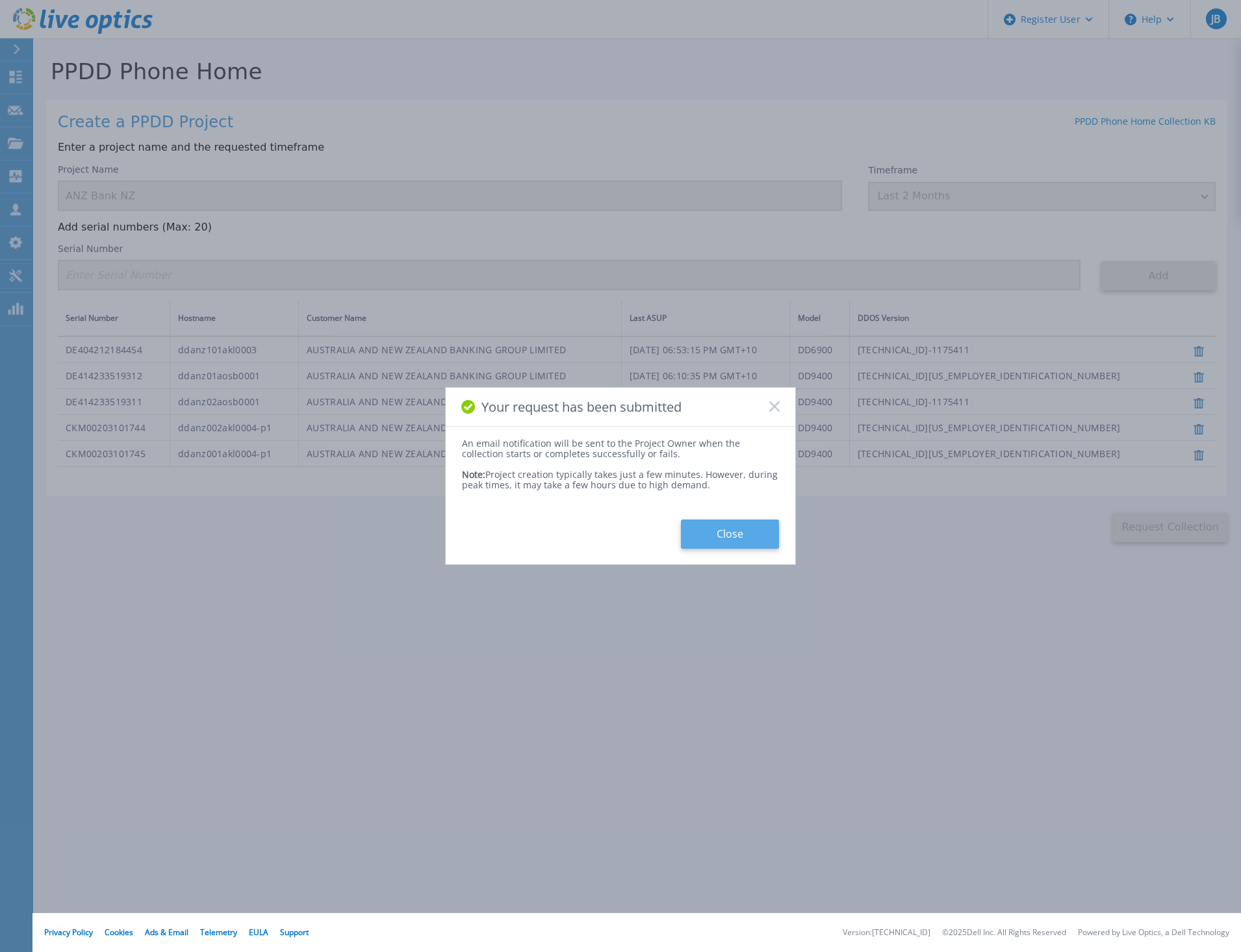
click at [765, 534] on button "Close" at bounding box center [731, 534] width 99 height 29
